Goal: Task Accomplishment & Management: Manage account settings

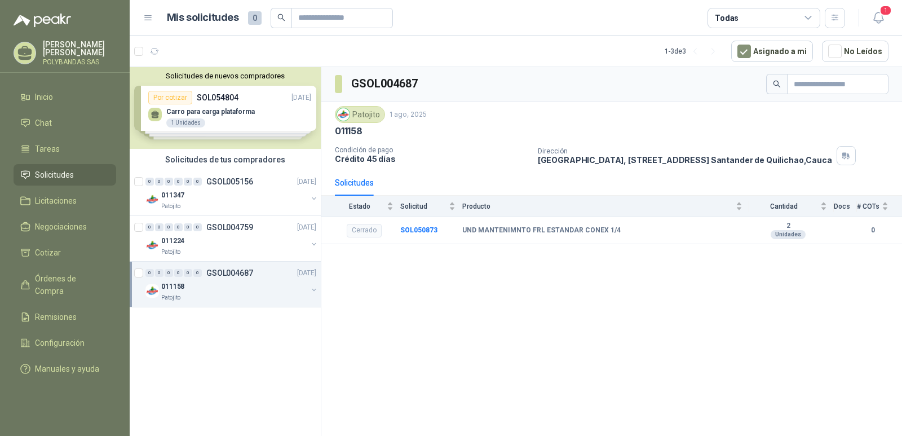
click at [210, 82] on div "Solicitudes de nuevos compradores Por cotizar SOL054804 [DATE] Carro para carga…" at bounding box center [225, 108] width 191 height 82
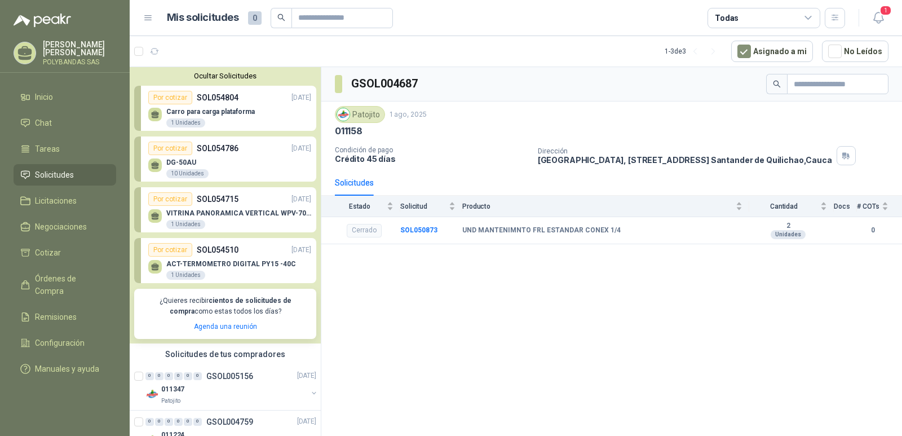
click at [223, 77] on button "Ocultar Solicitudes" at bounding box center [225, 76] width 182 height 8
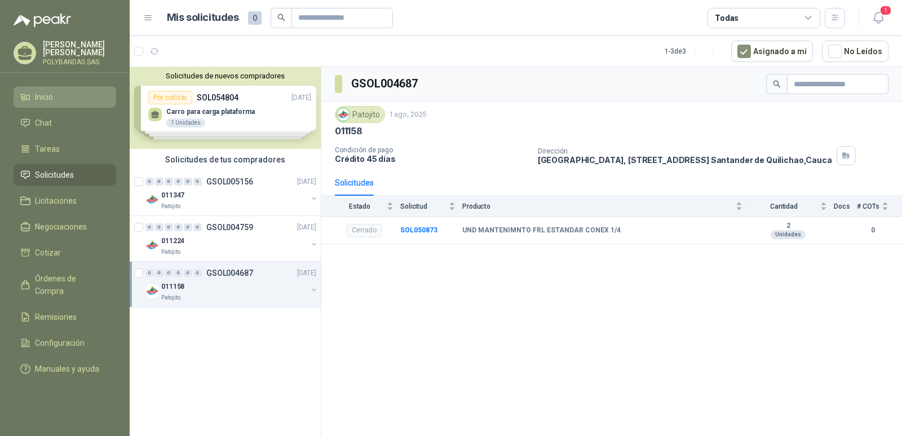
click at [47, 92] on span "Inicio" at bounding box center [44, 97] width 18 height 12
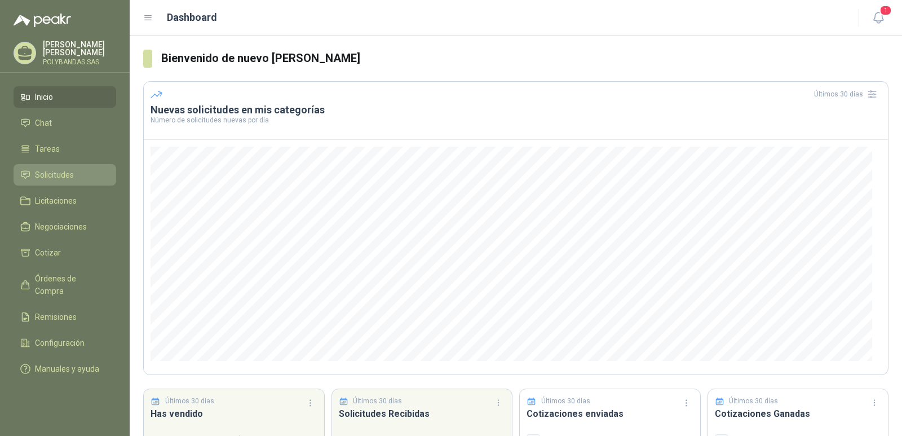
click at [59, 176] on span "Solicitudes" at bounding box center [54, 175] width 39 height 12
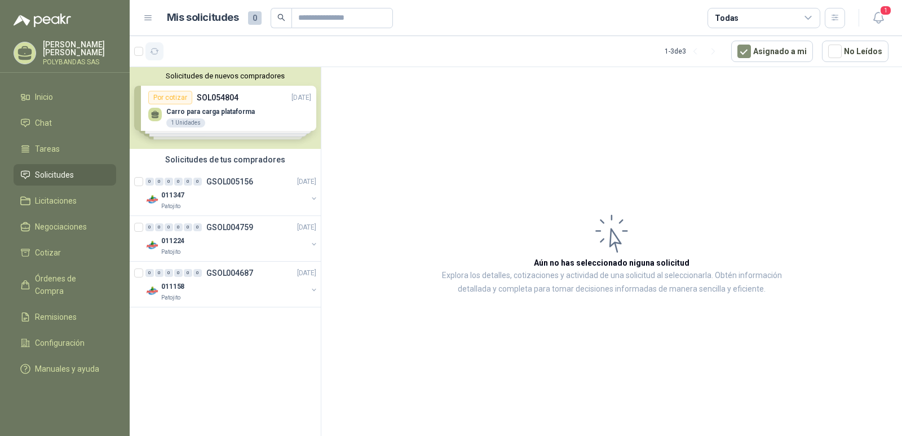
click at [154, 52] on icon "button" at bounding box center [155, 52] width 10 height 10
click at [70, 49] on p "[PERSON_NAME]" at bounding box center [79, 49] width 73 height 16
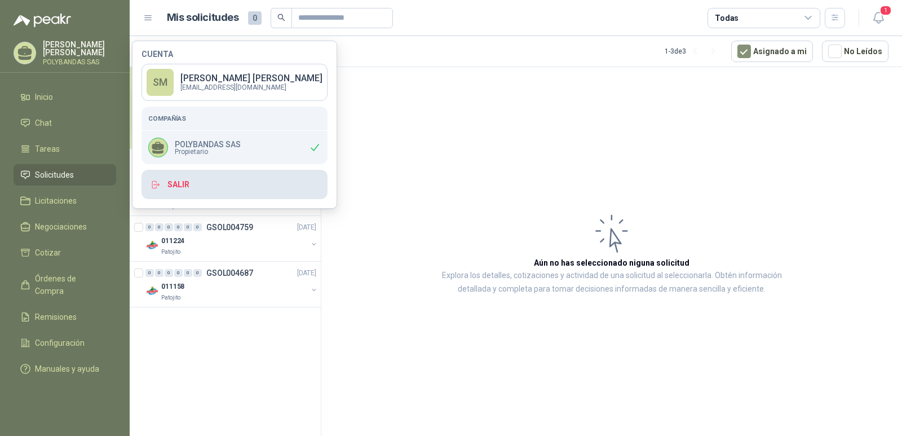
click at [225, 189] on button "Salir" at bounding box center [234, 184] width 186 height 29
